Goal: Information Seeking & Learning: Learn about a topic

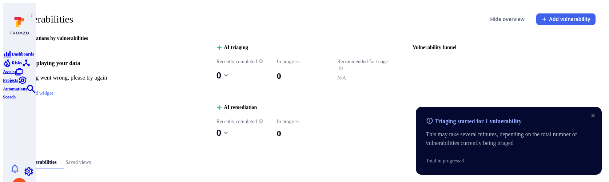
scroll to position [216, 0]
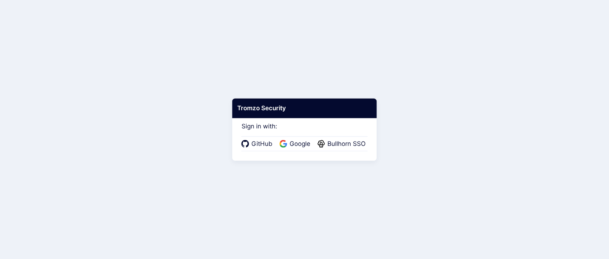
click at [286, 148] on div "GitHub Google Bullhorn SSO" at bounding box center [305, 143] width 126 height 15
click at [286, 146] on icon at bounding box center [284, 144] width 8 height 8
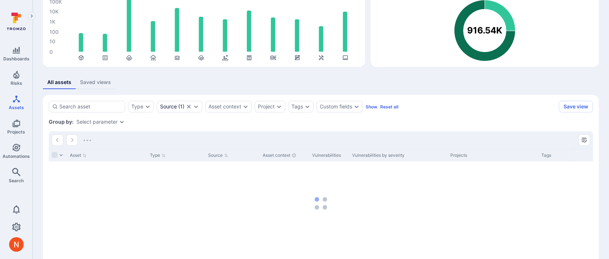
scroll to position [65, 0]
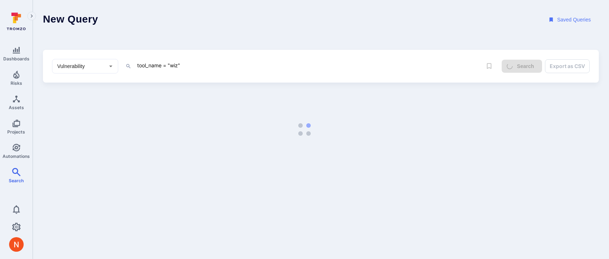
click at [273, 63] on textarea "tool_name = "wiz"" at bounding box center [309, 65] width 346 height 9
type textarea "tool_name = "wiz" and status = "closed""
